Goal: Book appointment/travel/reservation

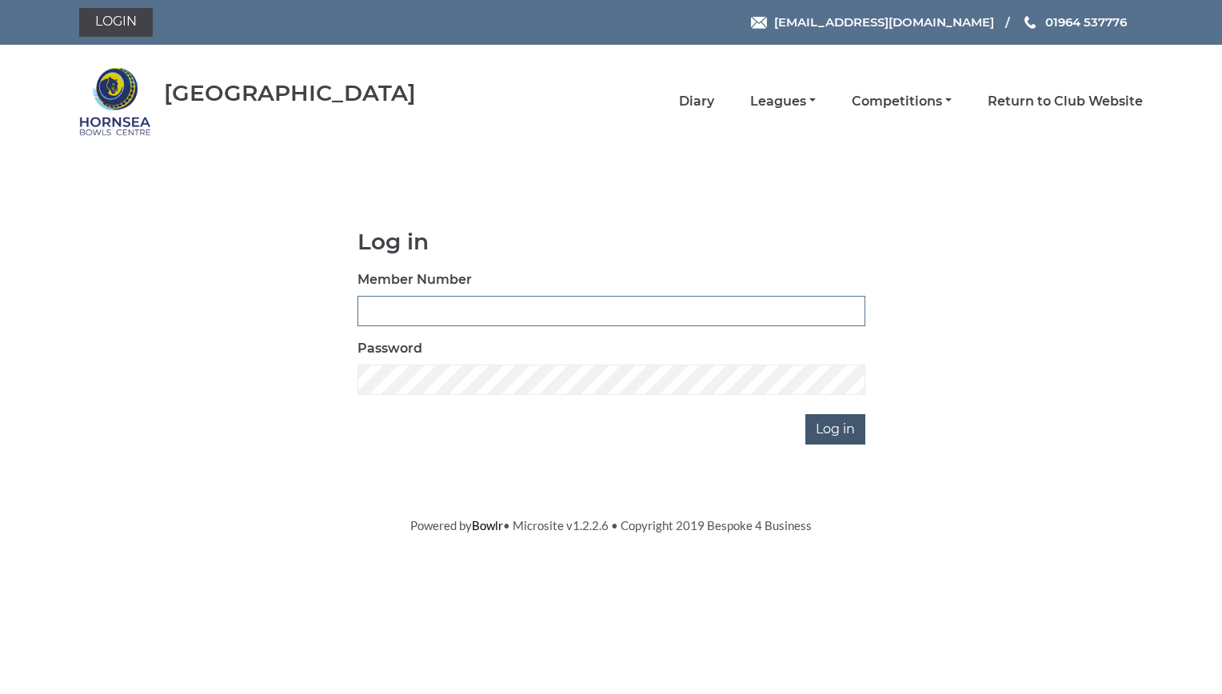
type input "0762"
click at [837, 424] on input "Log in" at bounding box center [835, 429] width 60 height 30
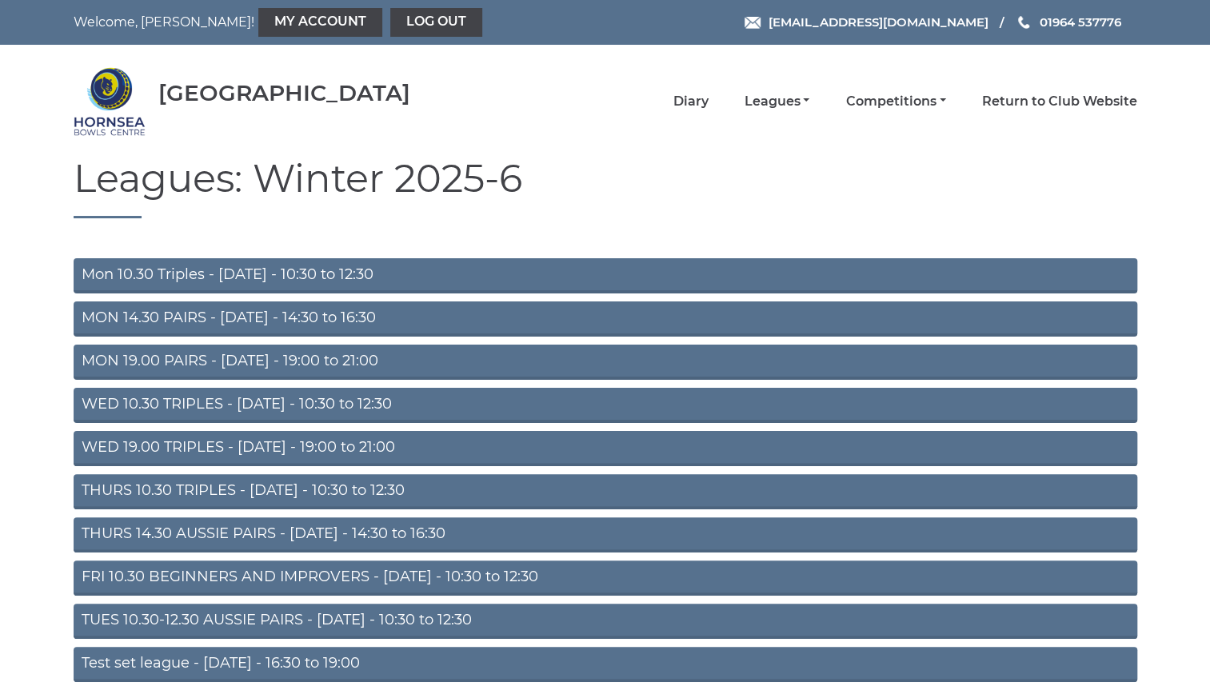
click at [365, 400] on link "WED 10.30 TRIPLES - [DATE] - 10:30 to 12:30" at bounding box center [606, 405] width 1064 height 35
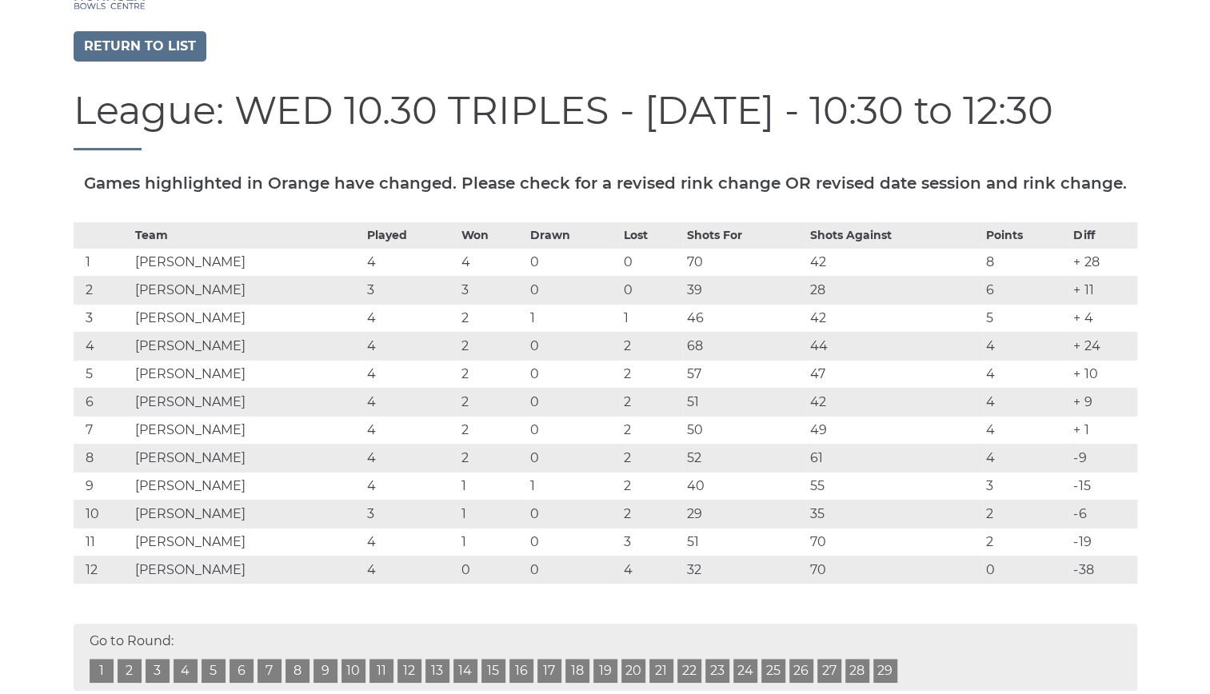
scroll to position [150, 0]
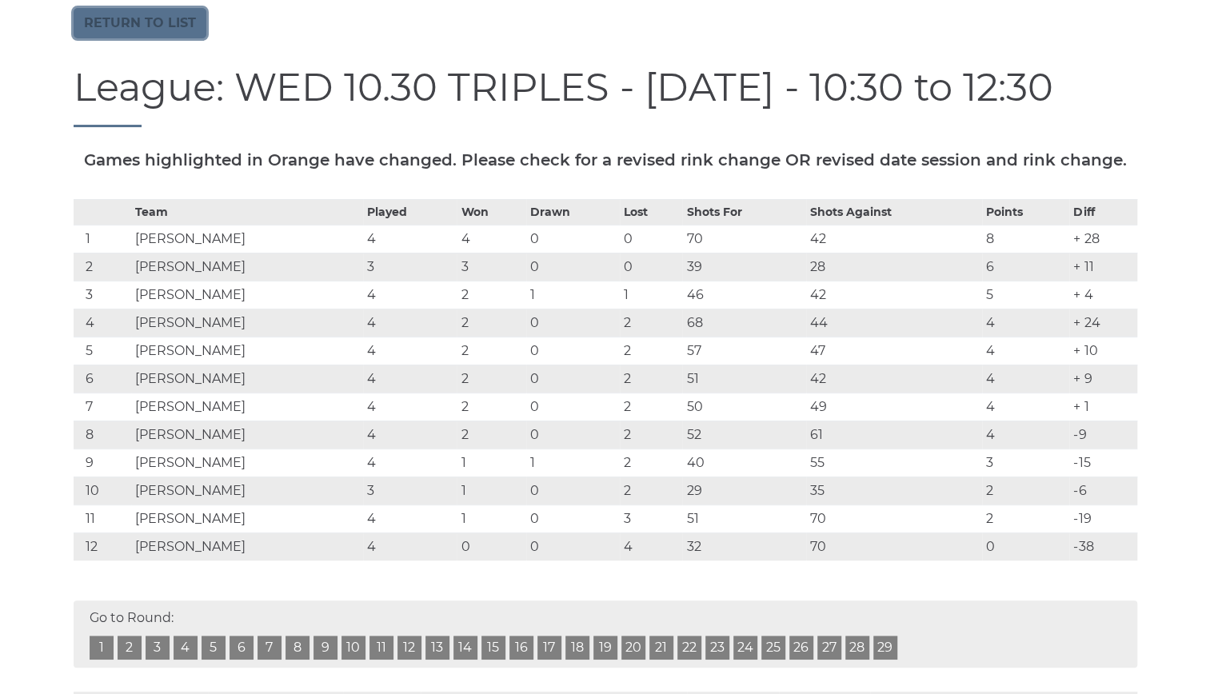
click at [170, 22] on link "Return to list" at bounding box center [140, 23] width 133 height 30
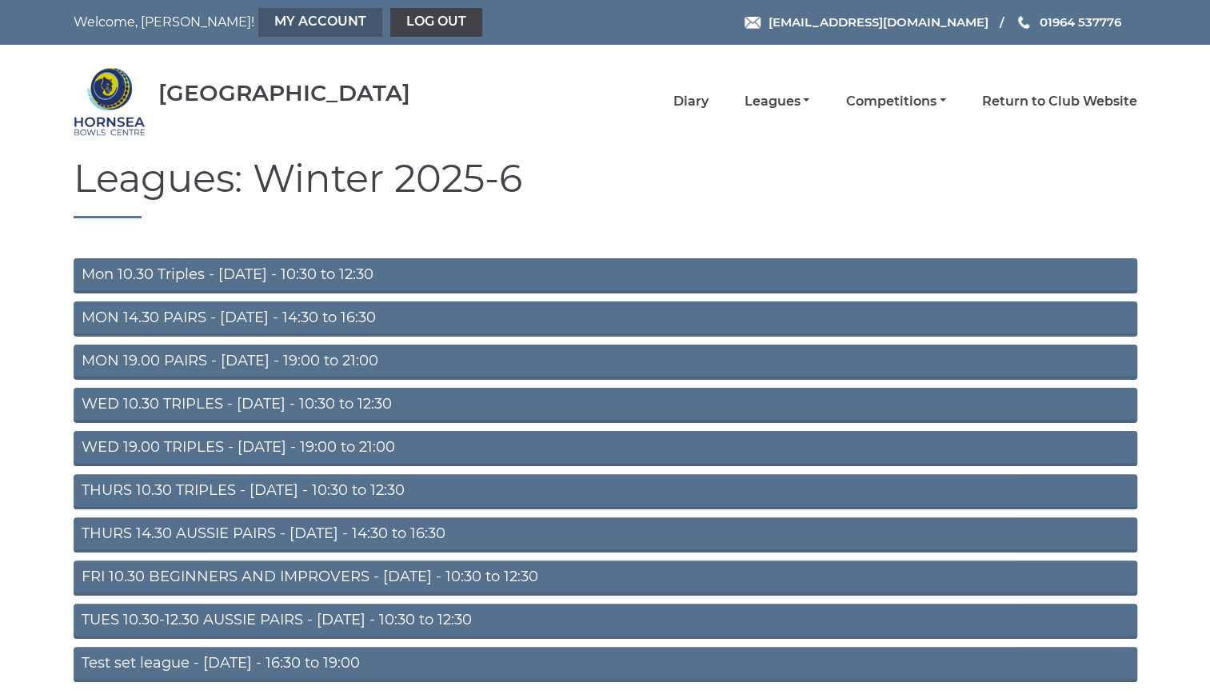
click at [282, 14] on link "My Account" at bounding box center [320, 22] width 124 height 29
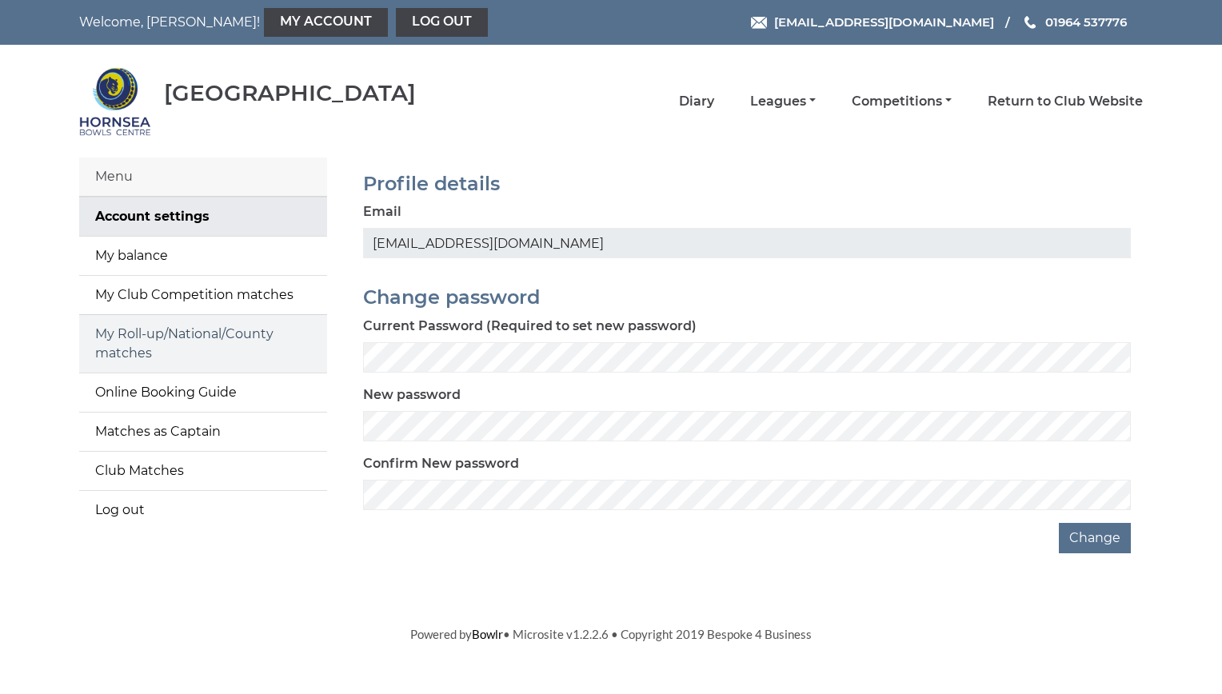
click at [220, 334] on link "My Roll-up/National/County matches" at bounding box center [203, 344] width 248 height 58
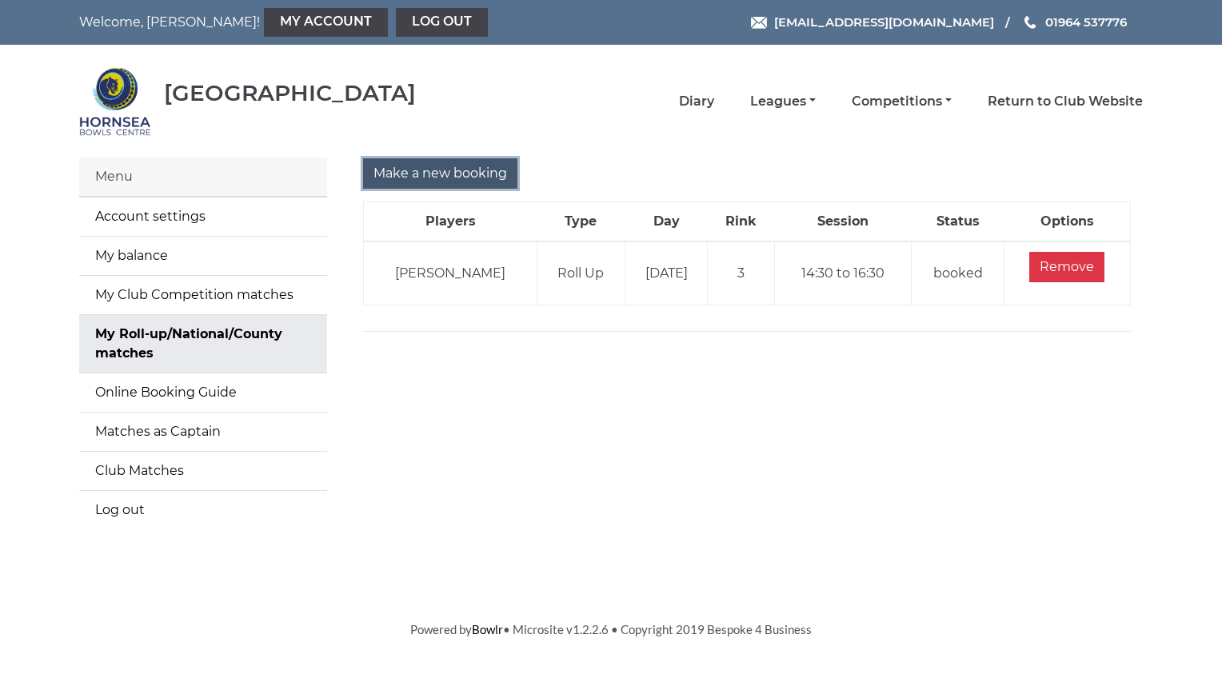
click at [459, 166] on input "Make a new booking" at bounding box center [440, 173] width 154 height 30
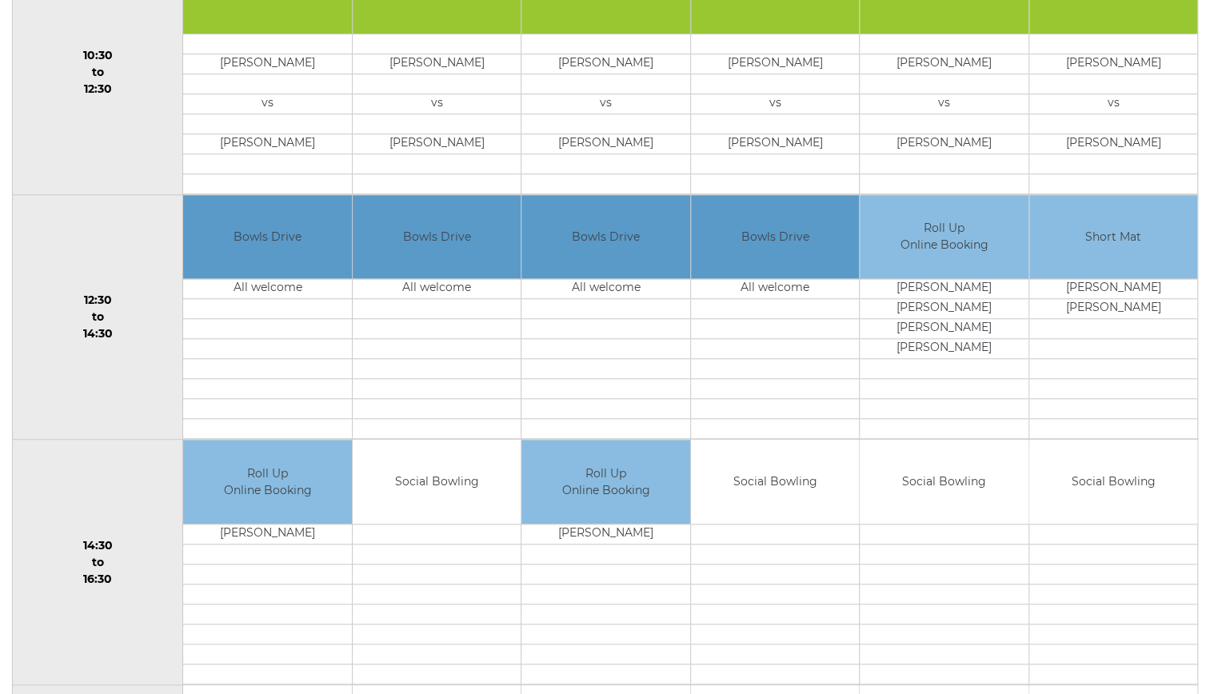
scroll to position [646, 0]
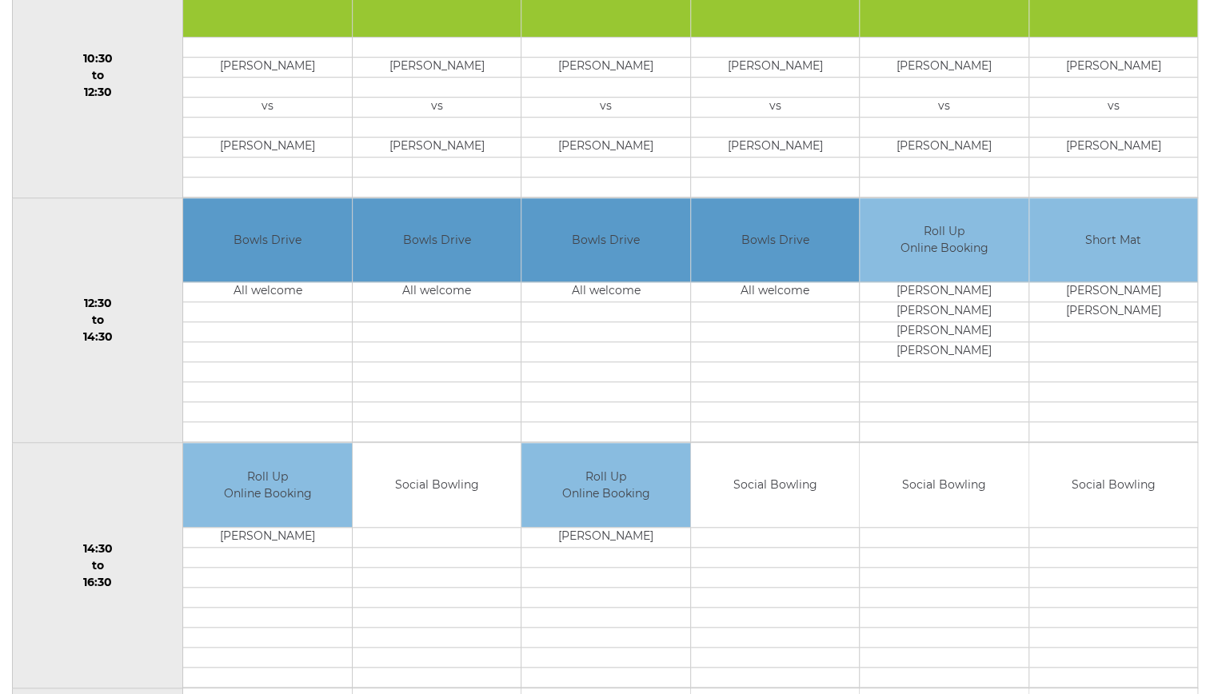
click at [771, 242] on td "Bowls Drive" at bounding box center [775, 240] width 168 height 84
click at [658, 236] on td "Bowls Drive" at bounding box center [606, 240] width 168 height 84
click at [881, 245] on td "Roll Up Online Booking" at bounding box center [944, 240] width 168 height 84
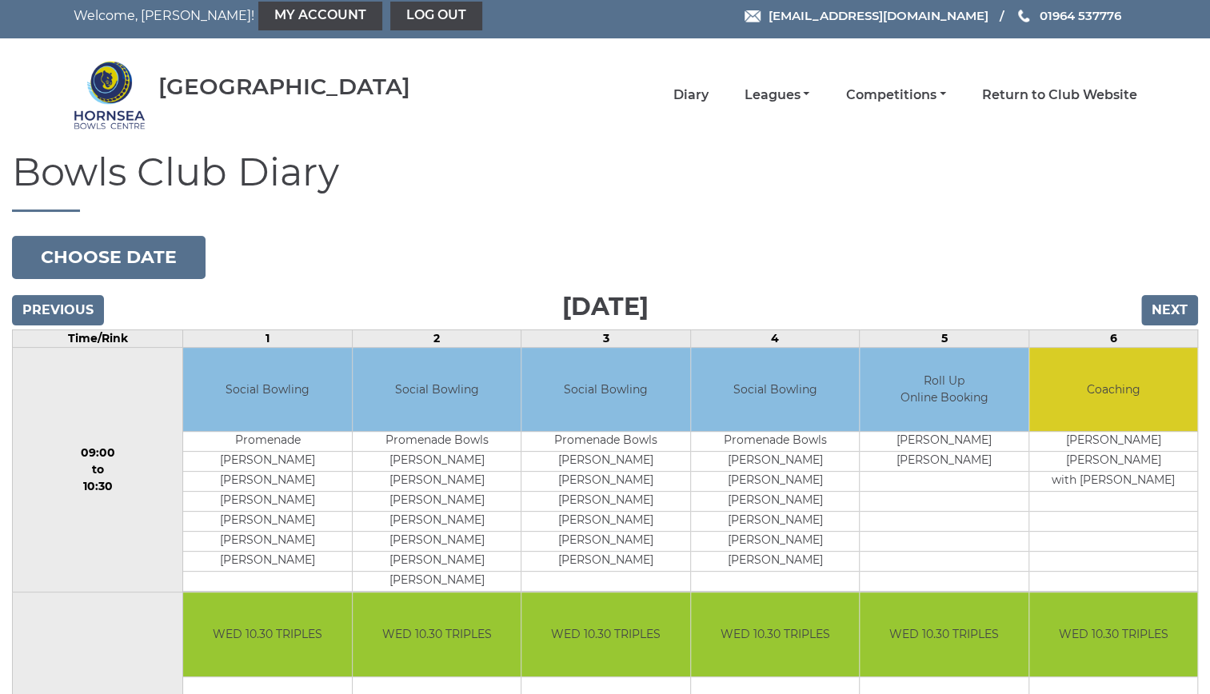
scroll to position [0, 0]
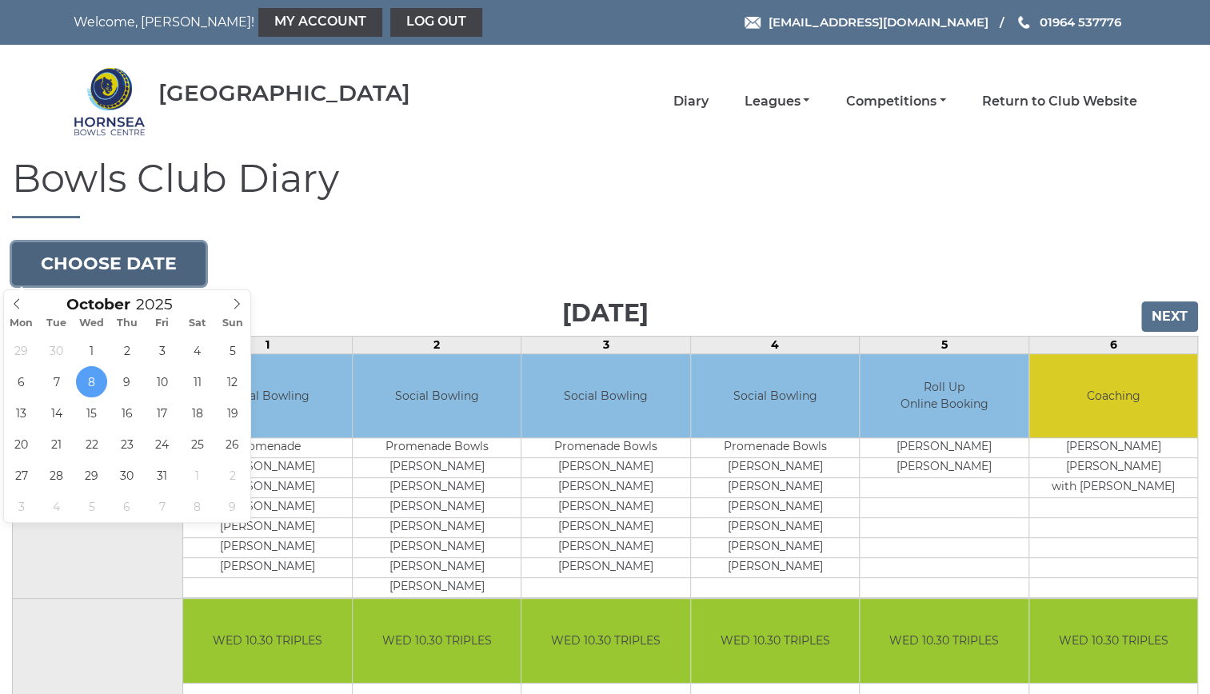
click at [154, 259] on button "Choose date" at bounding box center [109, 263] width 194 height 43
type input "2025-10-09"
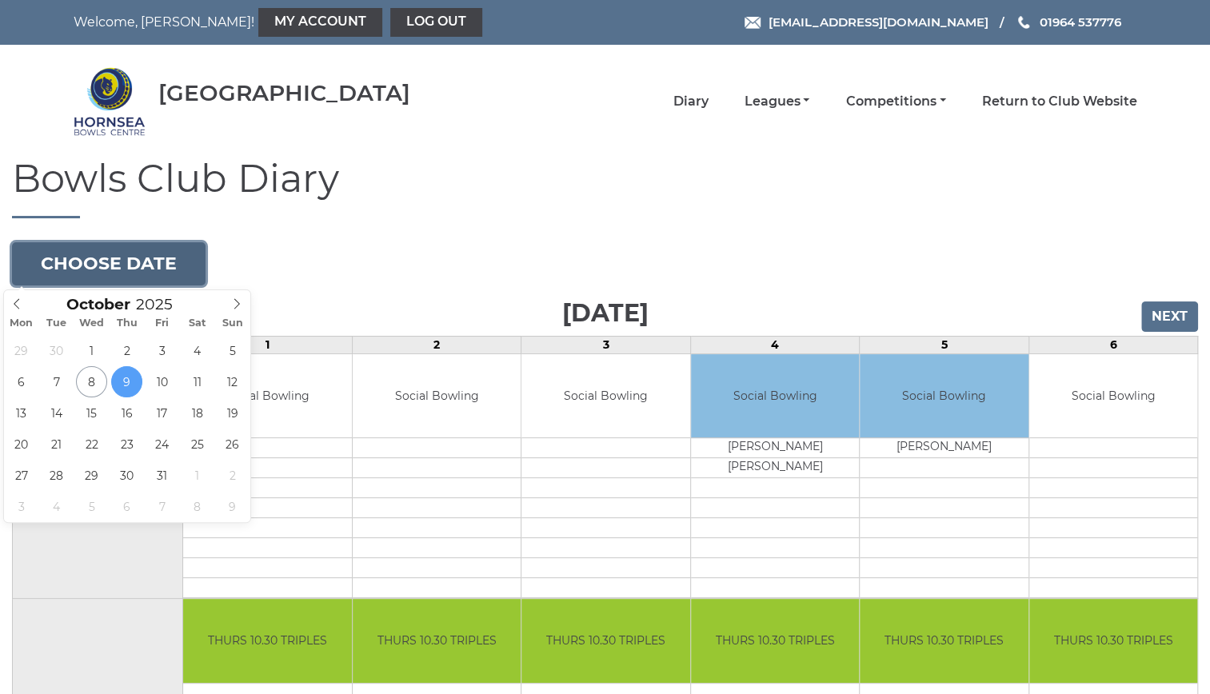
click at [133, 256] on button "Choose date" at bounding box center [109, 263] width 194 height 43
type input "2025-10-08"
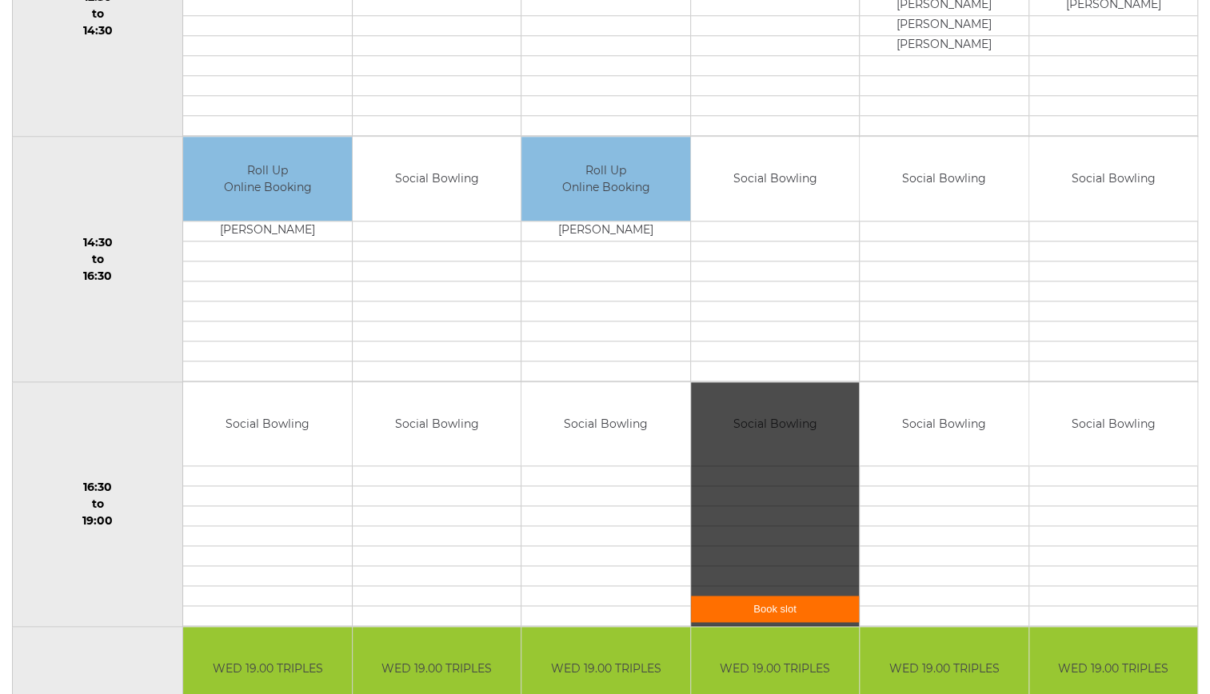
scroll to position [955, 0]
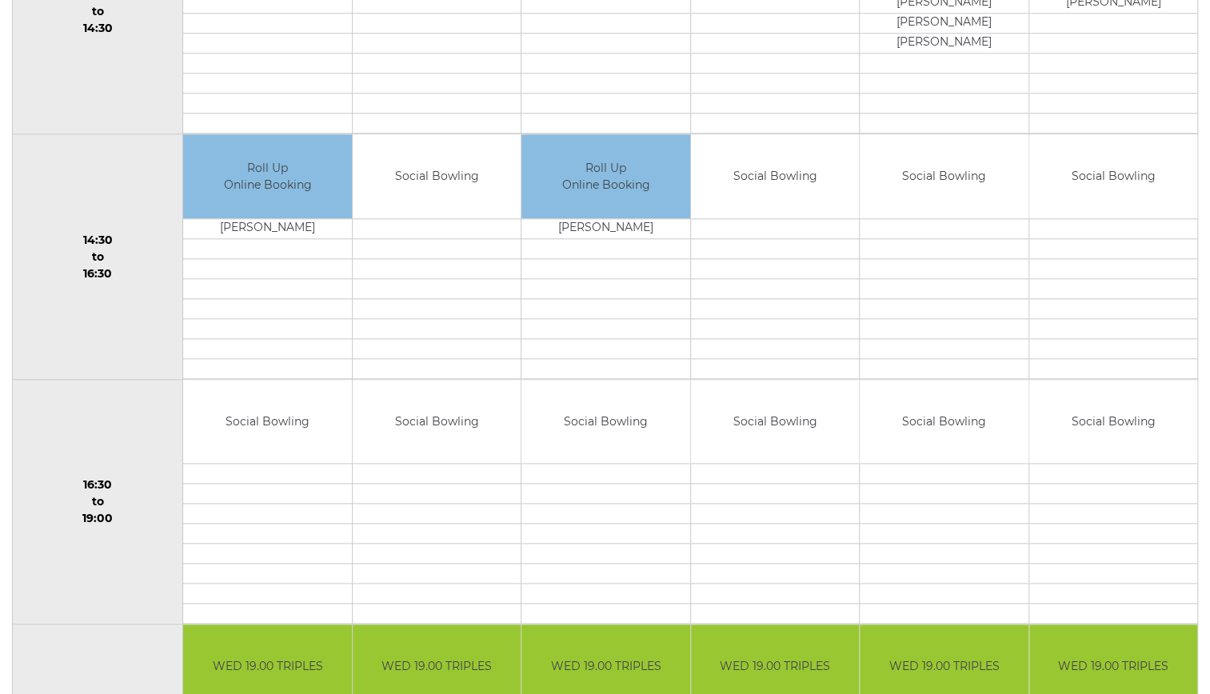
click at [99, 319] on td "14:30 to 16:30" at bounding box center [98, 257] width 170 height 246
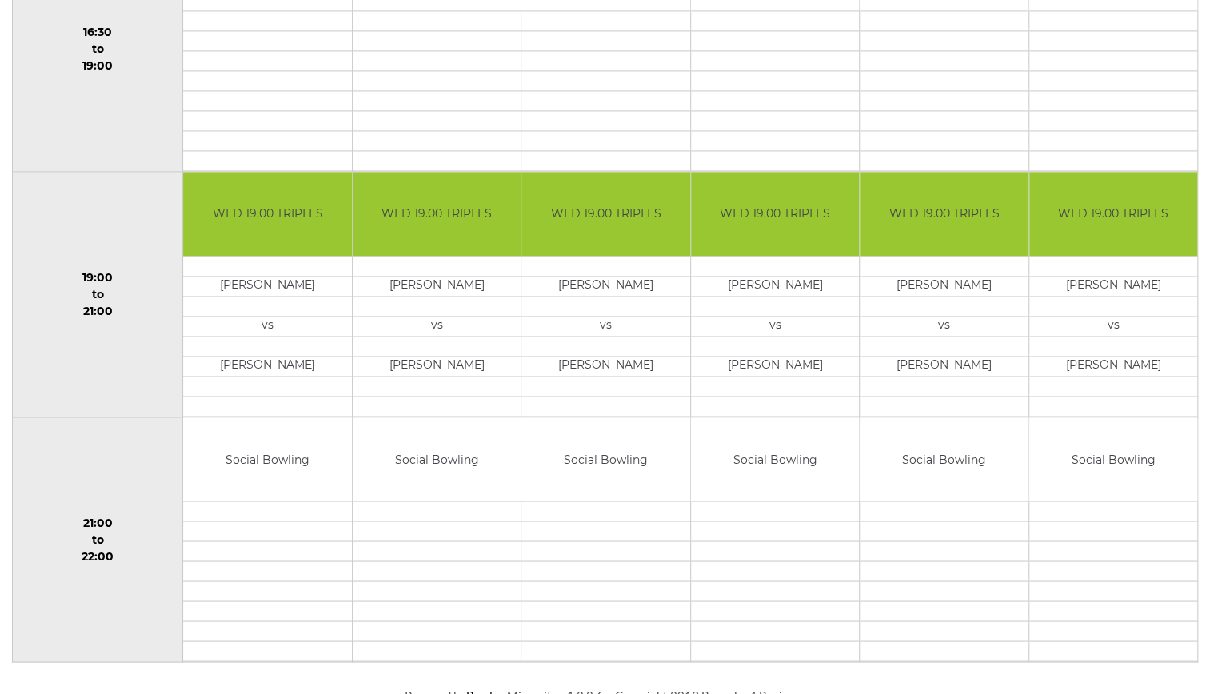
scroll to position [1414, 0]
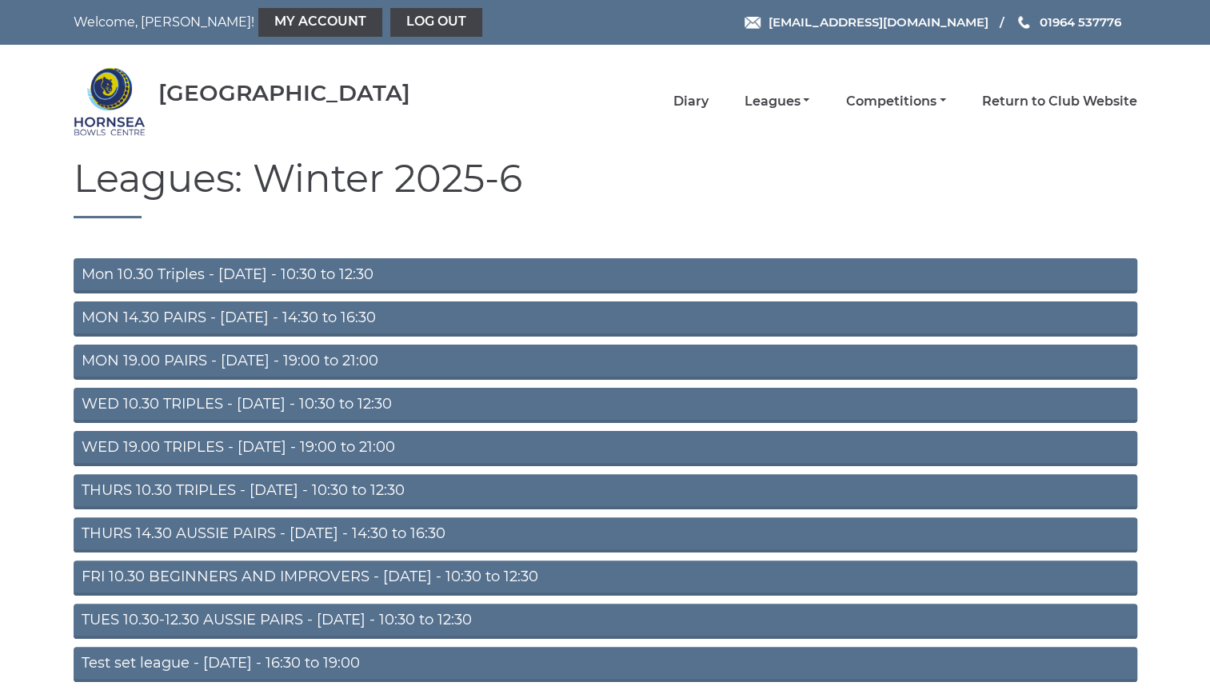
click at [410, 401] on link "WED 10.30 TRIPLES - Wednesday - 10:30 to 12:30" at bounding box center [606, 405] width 1064 height 35
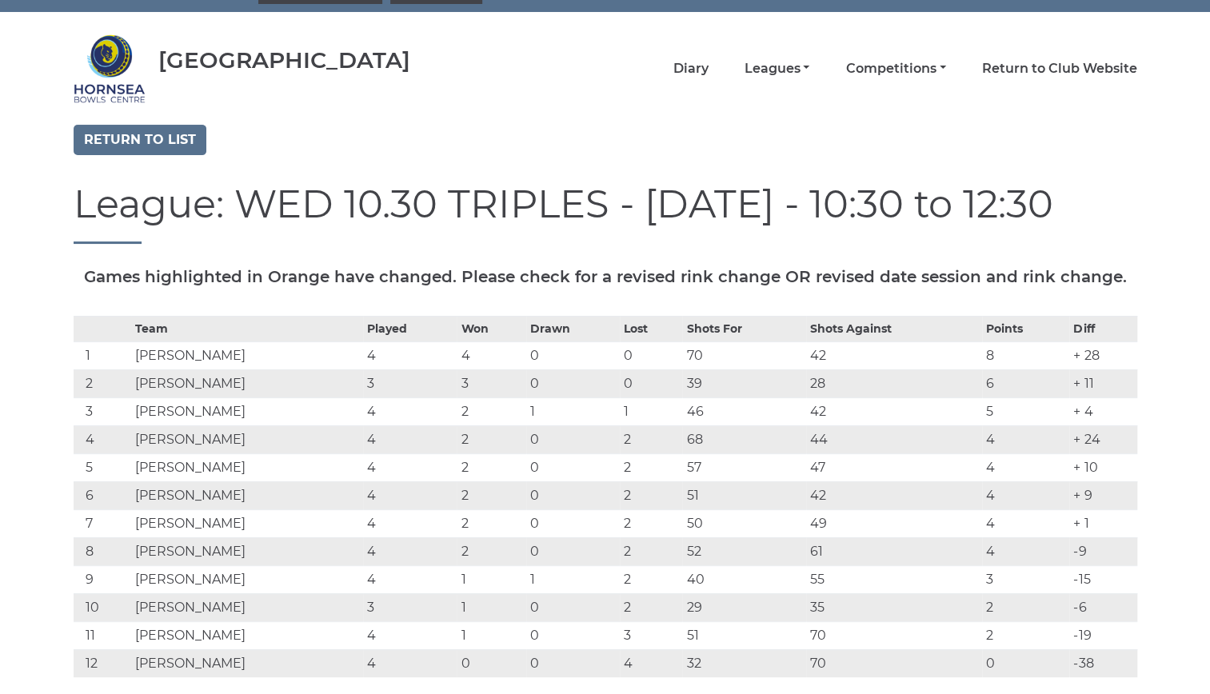
scroll to position [34, 0]
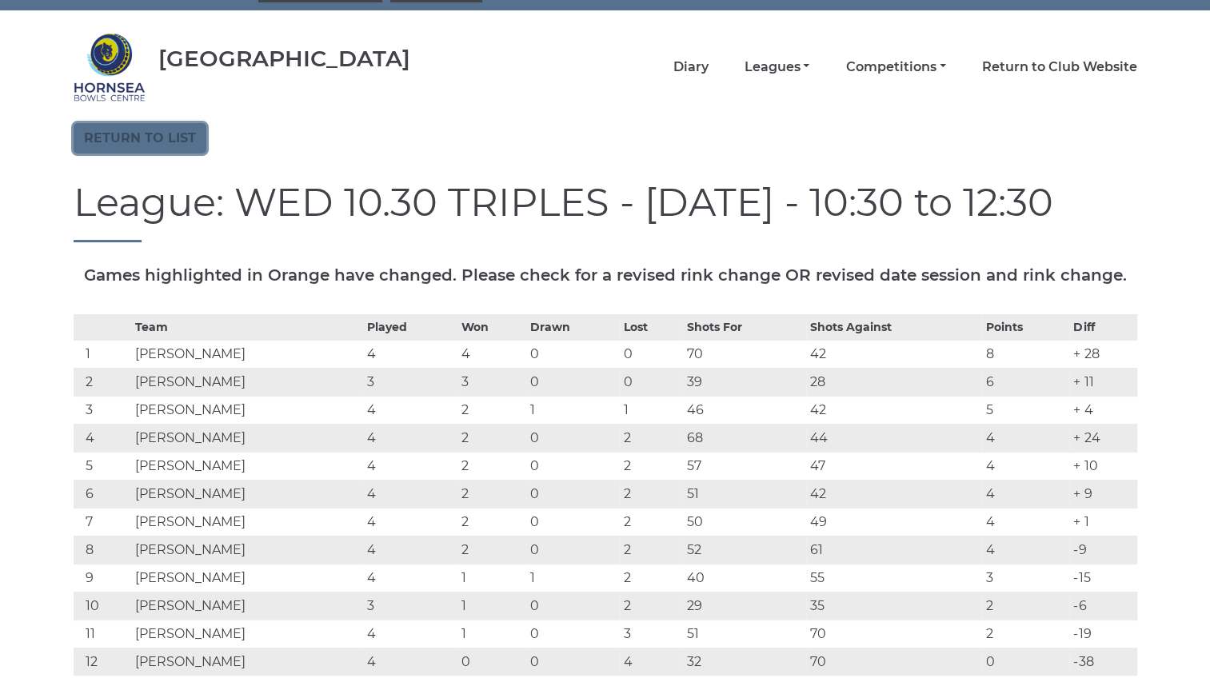
click at [155, 136] on link "Return to list" at bounding box center [140, 138] width 133 height 30
